Goal: Transaction & Acquisition: Purchase product/service

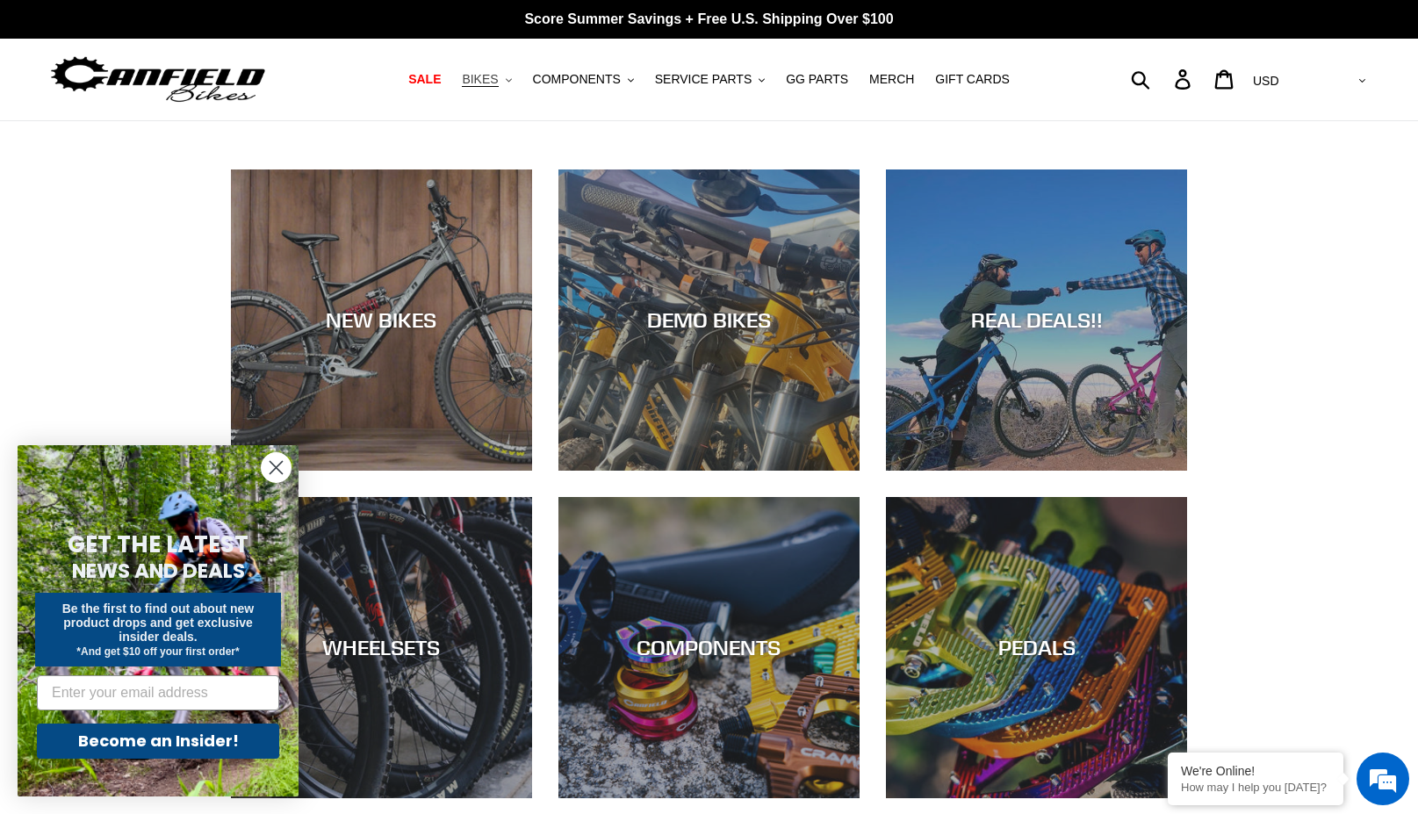
click at [512, 81] on icon ".cls-1{fill:#231f20}" at bounding box center [509, 80] width 6 height 6
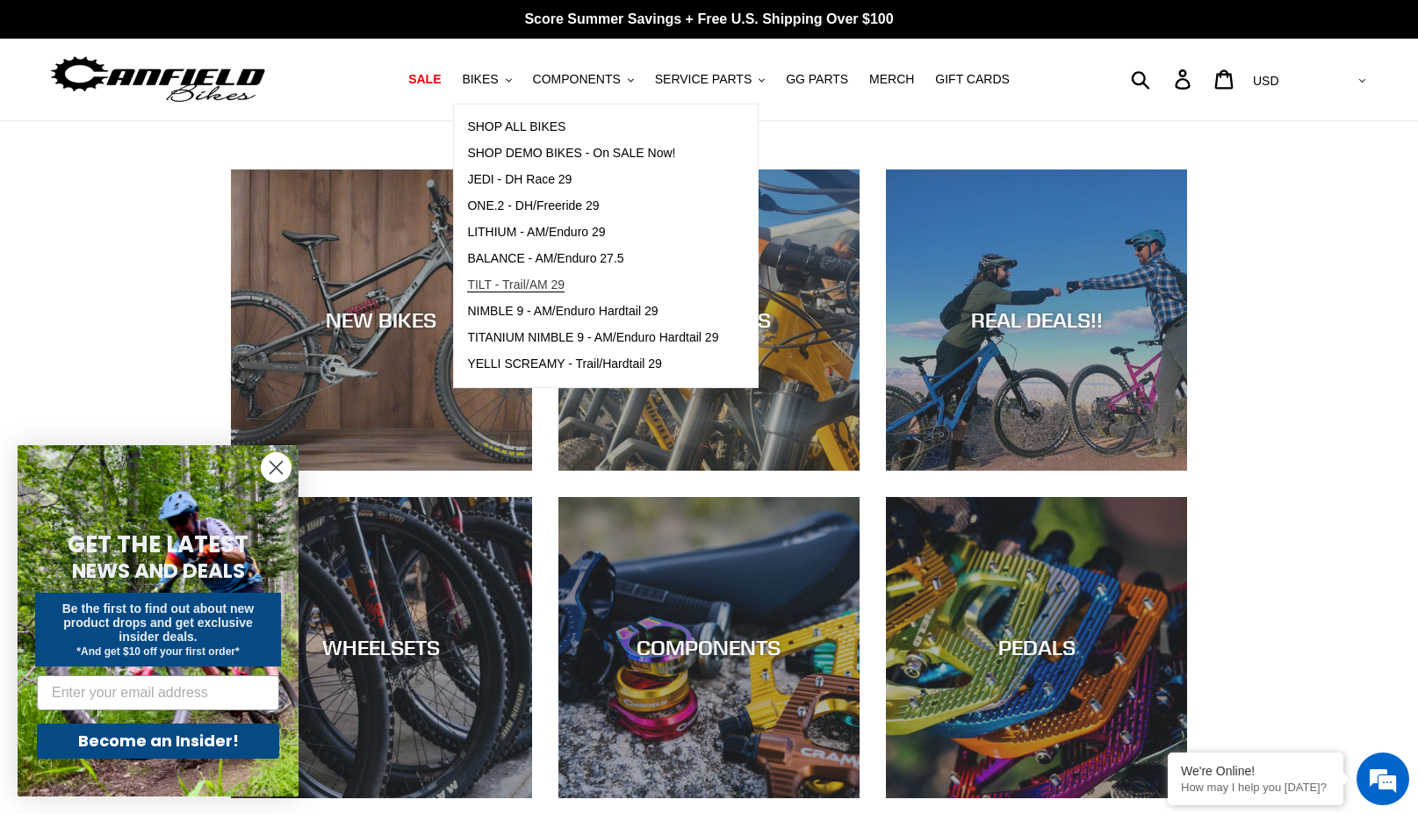
click at [545, 278] on span "TILT - Trail/AM 29" at bounding box center [515, 284] width 97 height 15
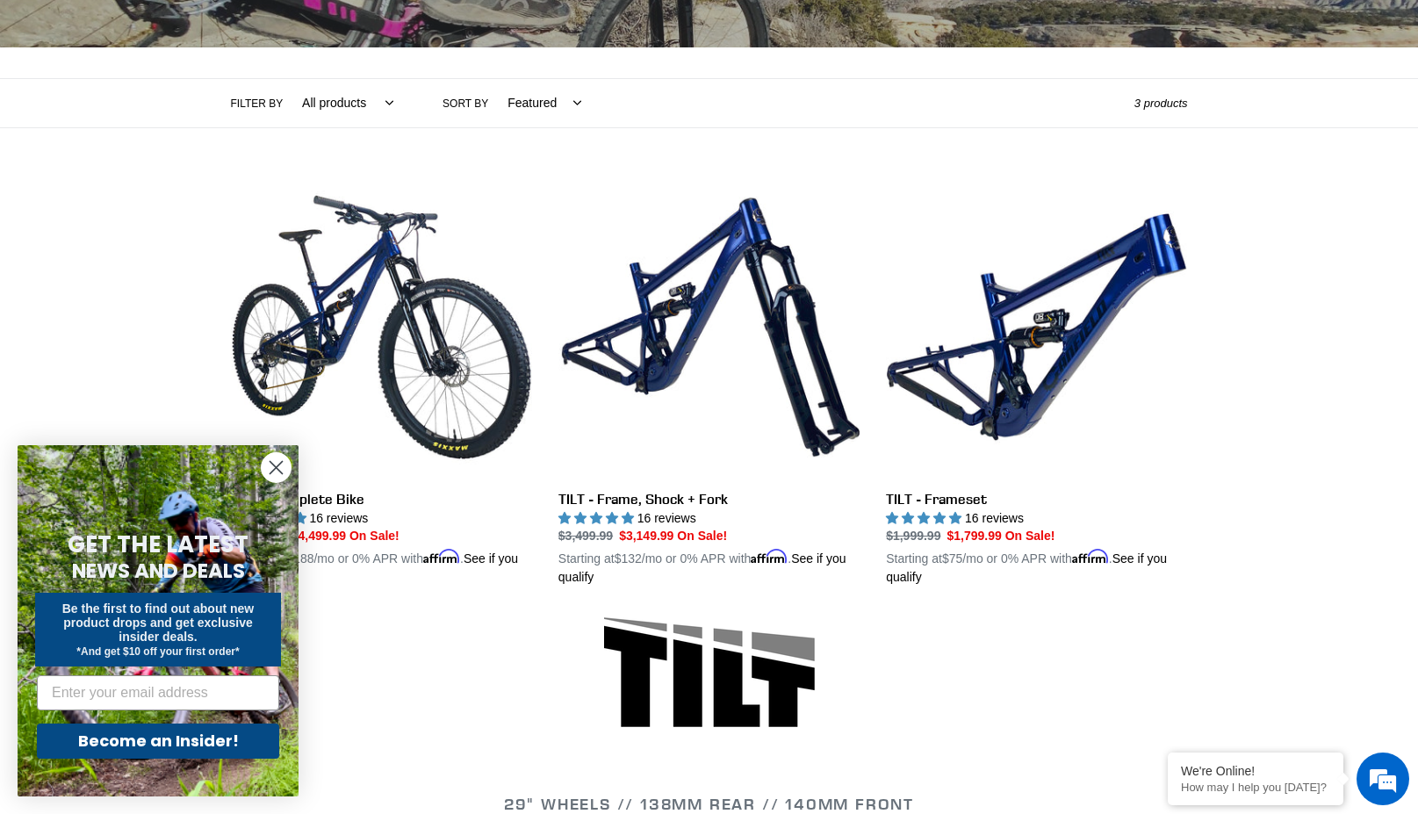
scroll to position [351, 0]
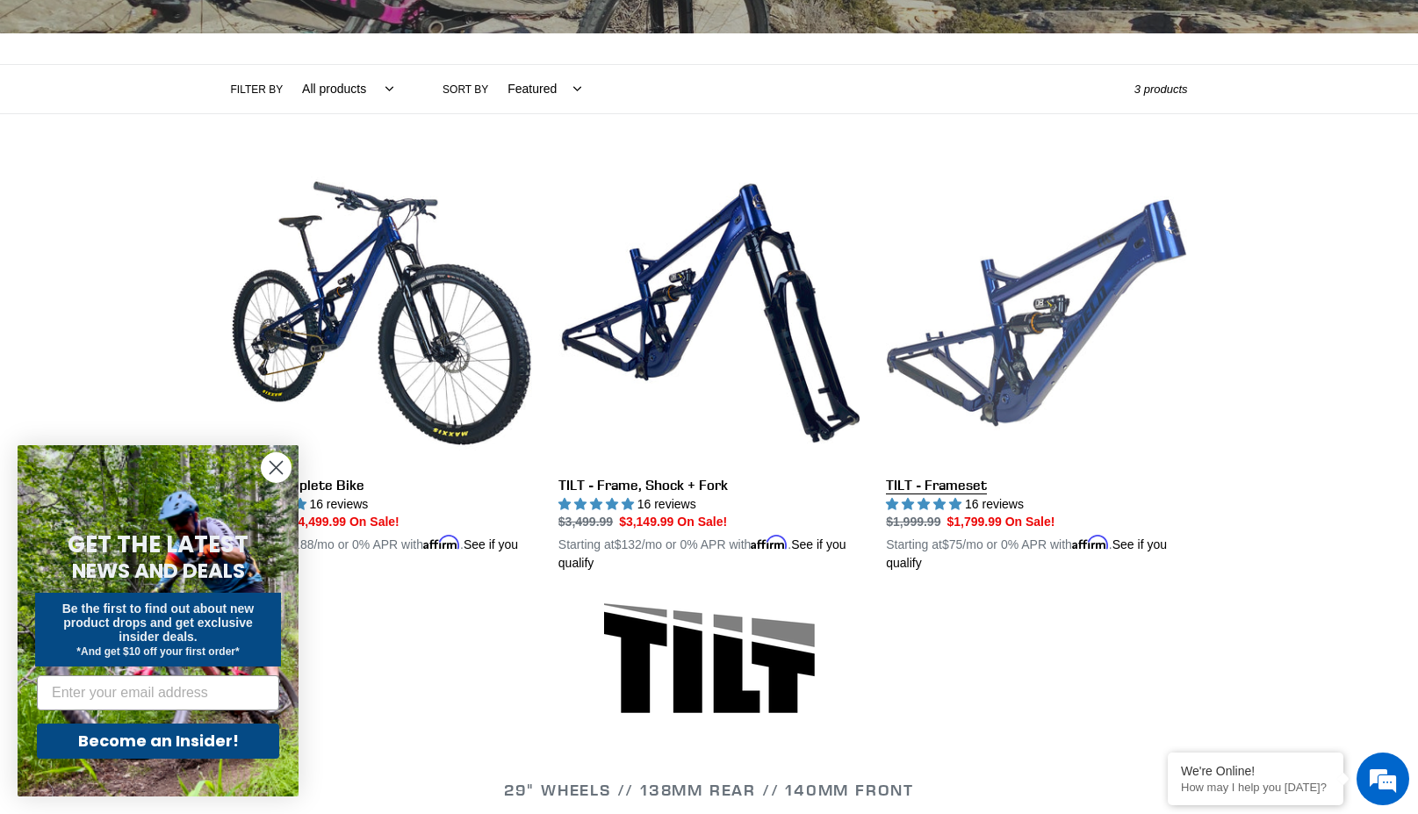
click at [1031, 394] on link "TILT - Frameset" at bounding box center [1036, 367] width 301 height 411
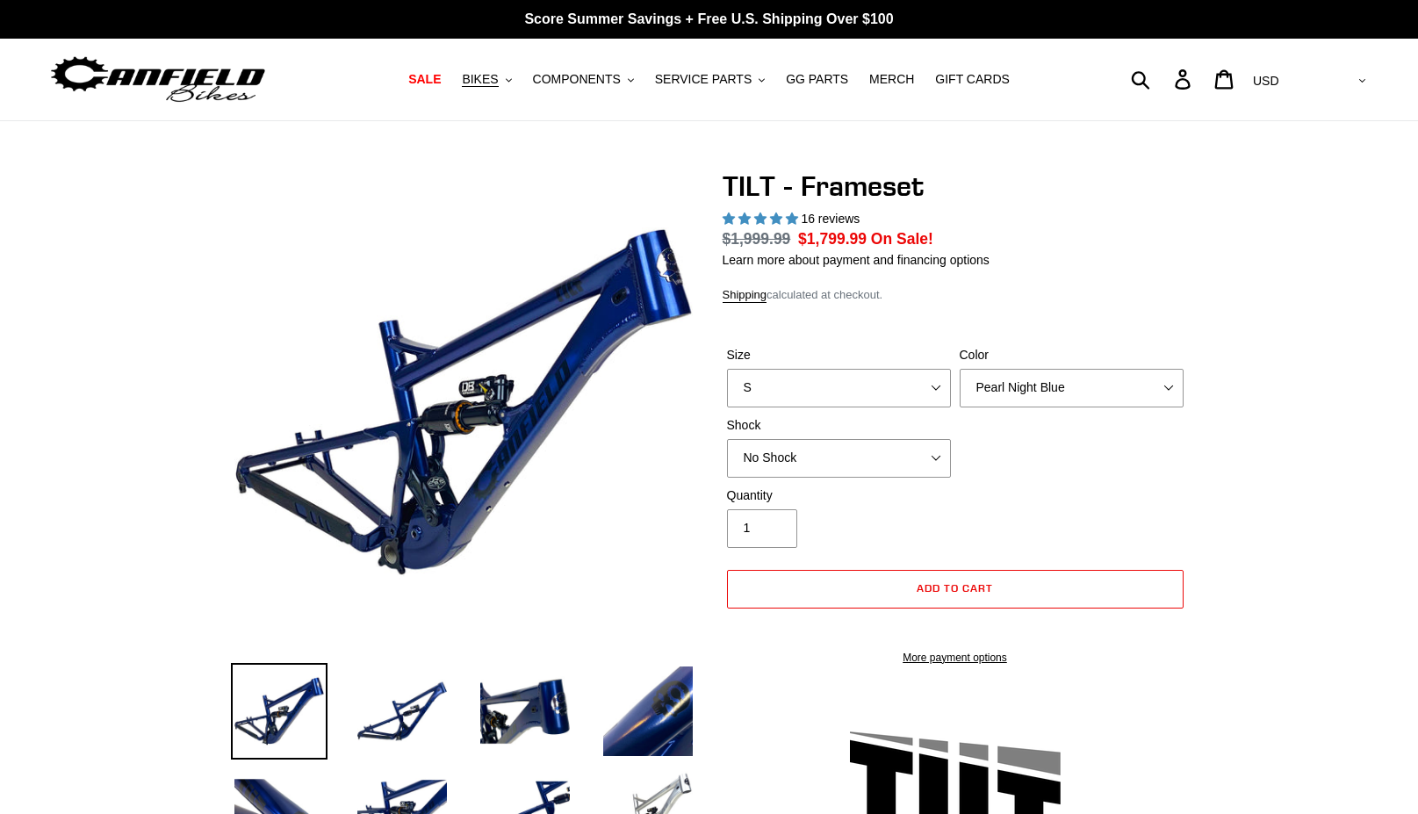
select select "highest-rating"
